Goal: Information Seeking & Learning: Learn about a topic

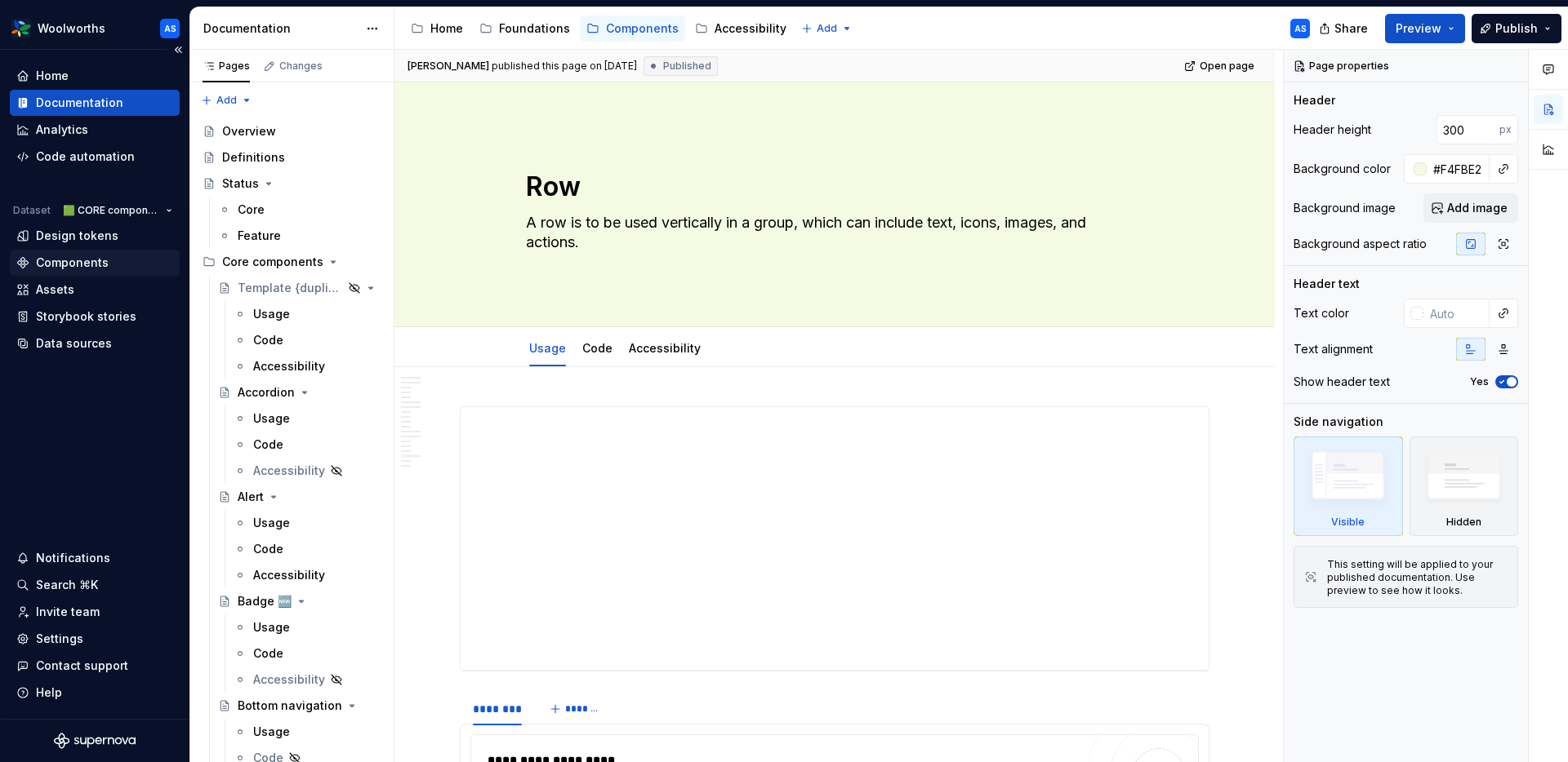
type textarea "*"
click at [147, 214] on html "Woolworths AS Home Documentation Analytics Code automation Dataset 🟩 CORE compo…" at bounding box center [784, 381] width 1568 height 762
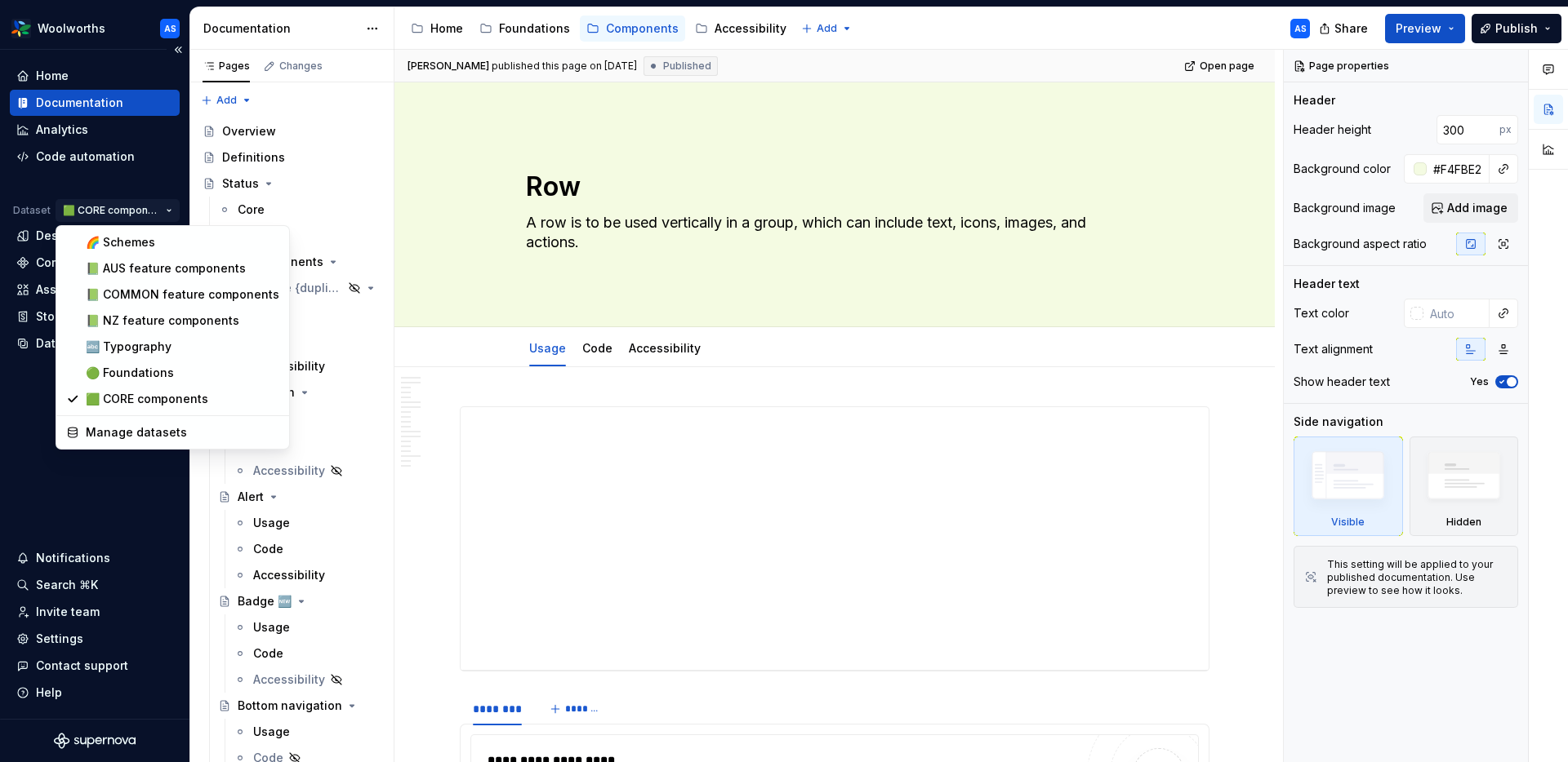
click at [142, 212] on html "Woolworths AS Home Documentation Analytics Code automation Dataset 🟩 CORE compo…" at bounding box center [784, 381] width 1568 height 762
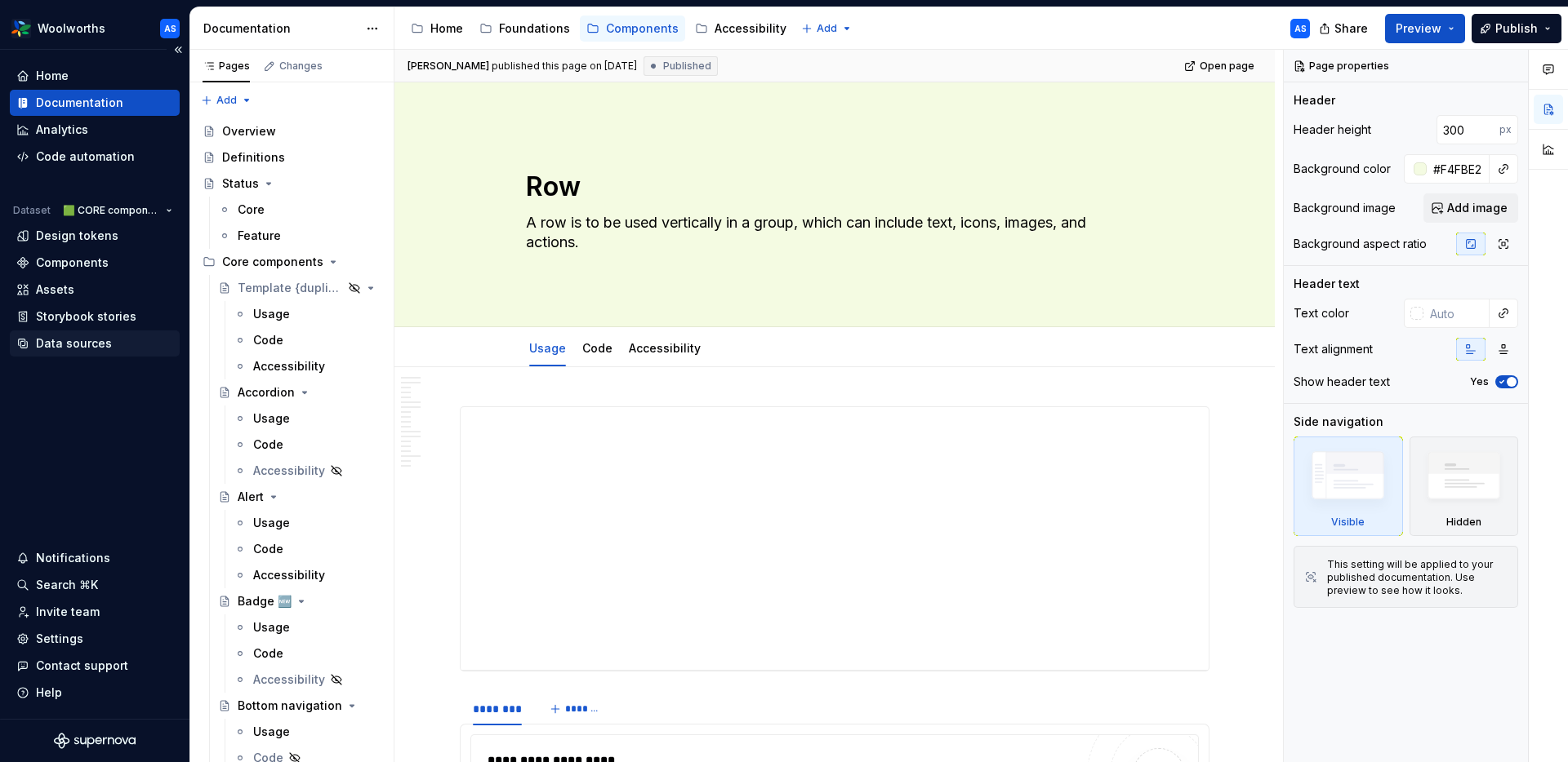
click at [71, 342] on div "Data sources" at bounding box center [73, 343] width 76 height 16
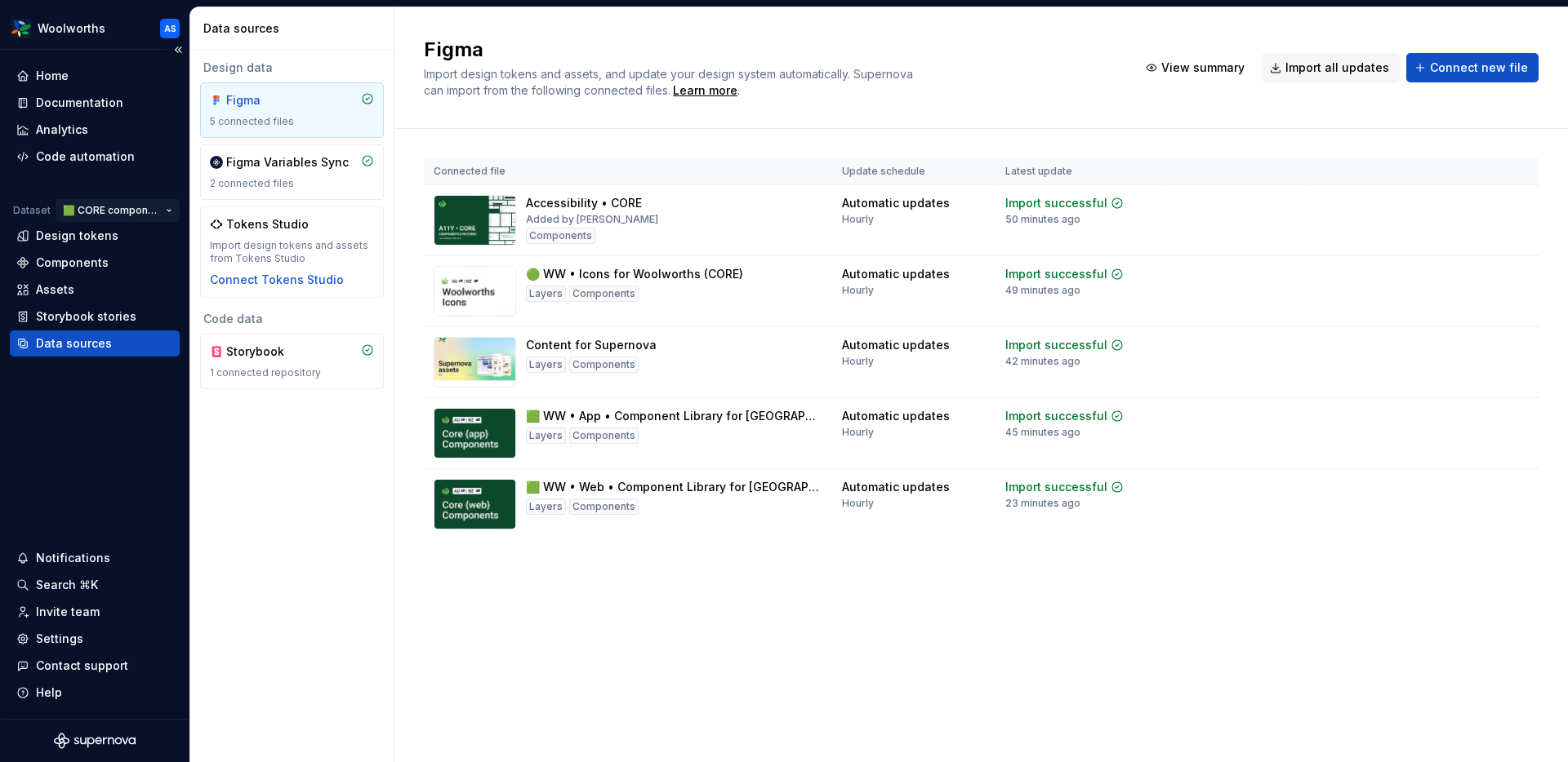
click at [148, 212] on html "Woolworths AS Home Documentation Analytics Code automation Dataset 🟩 CORE compo…" at bounding box center [784, 381] width 1568 height 762
click at [512, 642] on html "Woolworths AS Home Documentation Analytics Code automation Dataset 🟩 CORE compo…" at bounding box center [784, 381] width 1568 height 762
click at [170, 207] on html "Woolworths AS Home Documentation Analytics Code automation Dataset 🟩 CORE compo…" at bounding box center [784, 381] width 1568 height 762
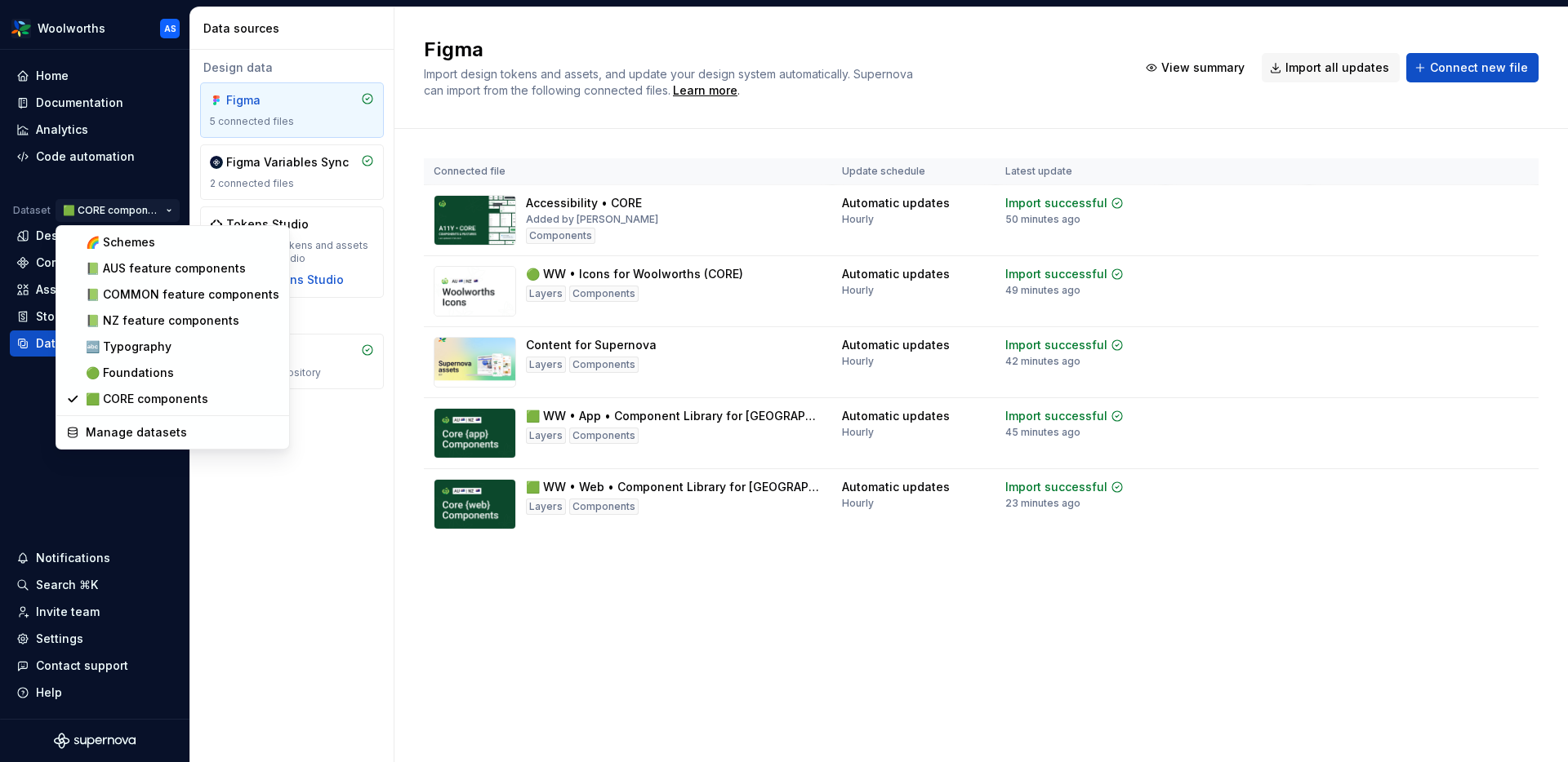
click at [31, 400] on html "Woolworths AS Home Documentation Analytics Code automation Dataset 🟩 CORE compo…" at bounding box center [784, 381] width 1568 height 762
